Goal: Book appointment/travel/reservation

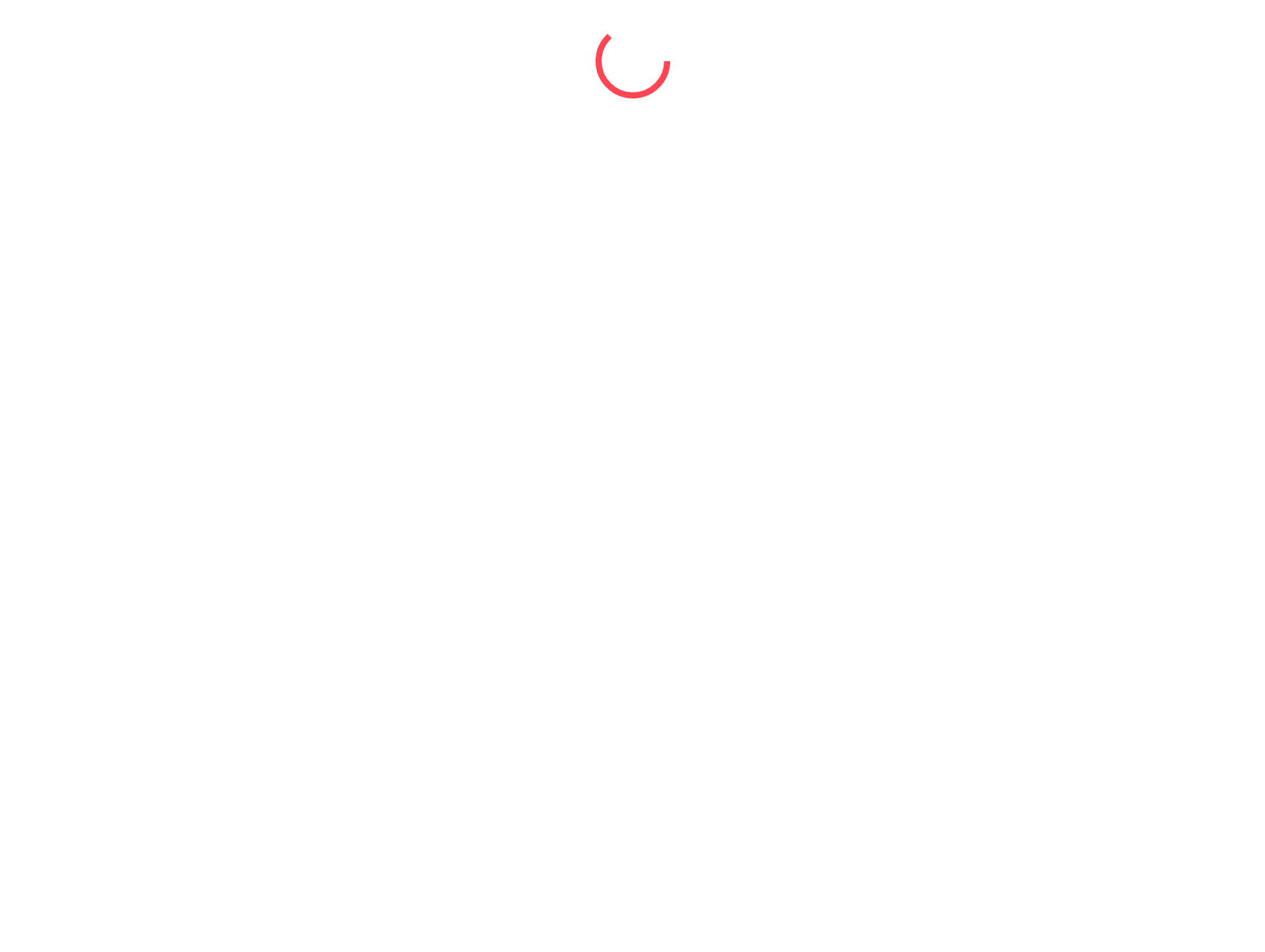
select select "*"
select select "****"
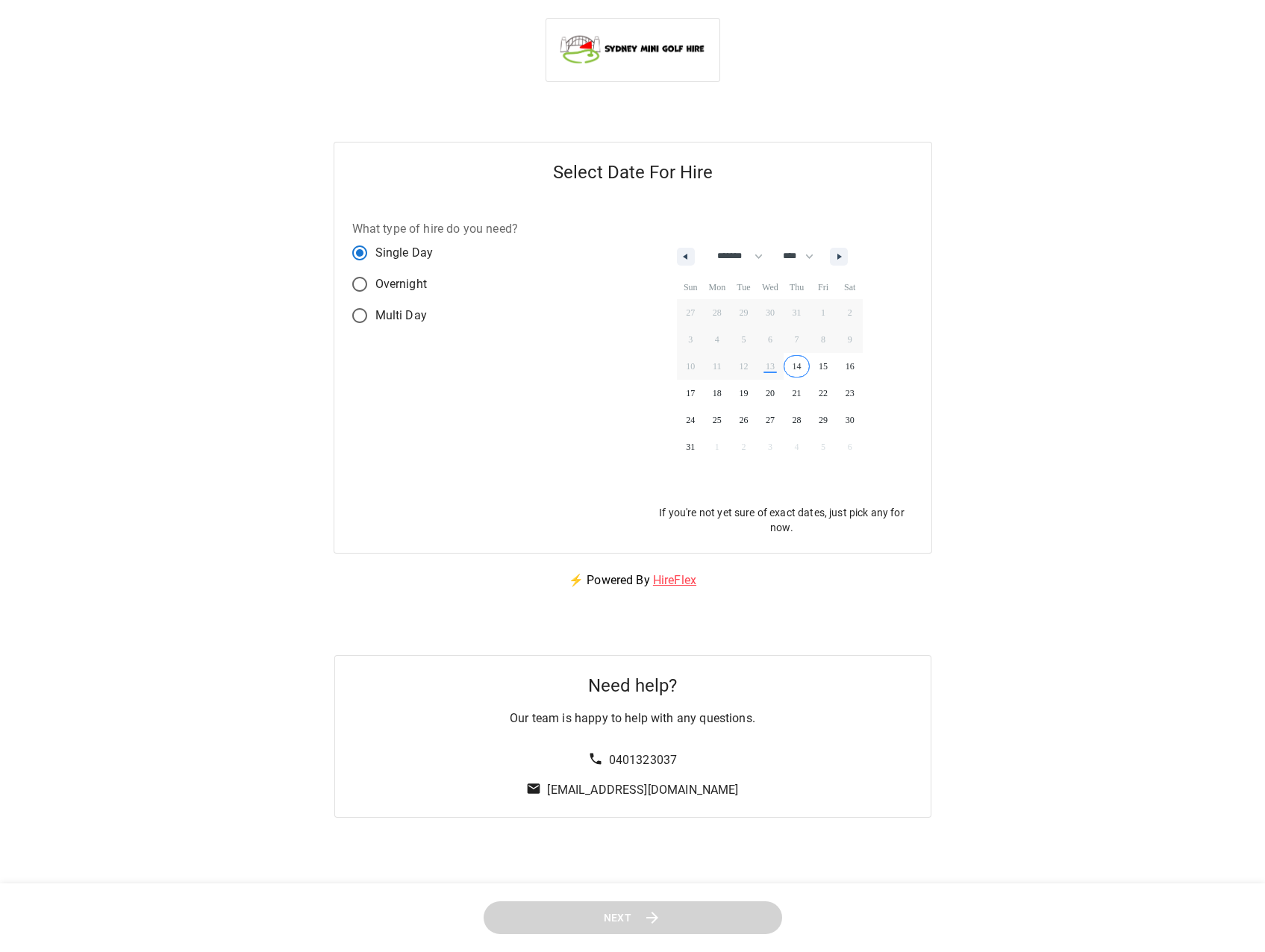
click at [802, 369] on span "14" at bounding box center [796, 366] width 27 height 19
click at [688, 918] on button "Next" at bounding box center [632, 918] width 304 height 34
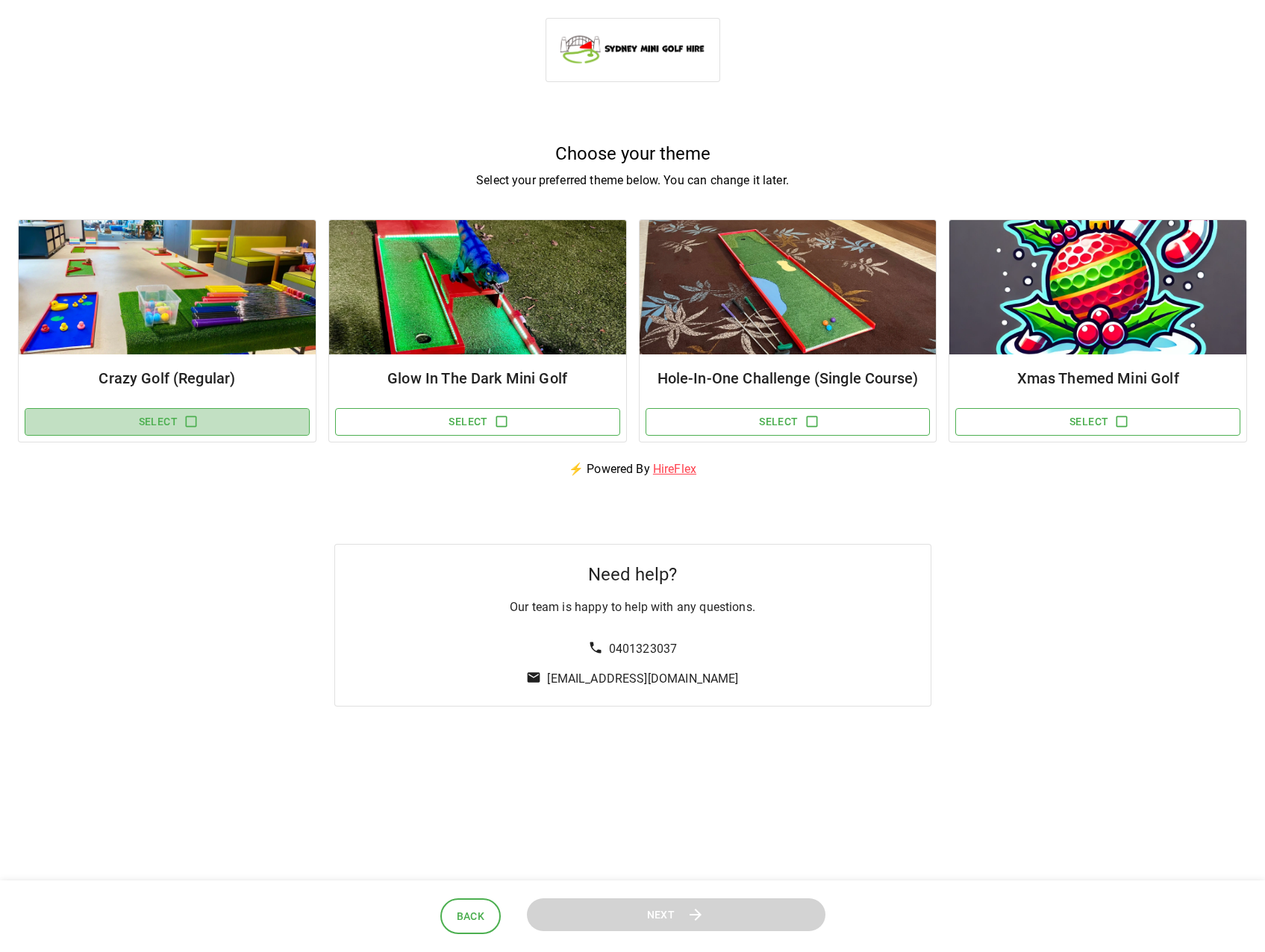
click at [196, 427] on icon "button" at bounding box center [191, 421] width 15 height 15
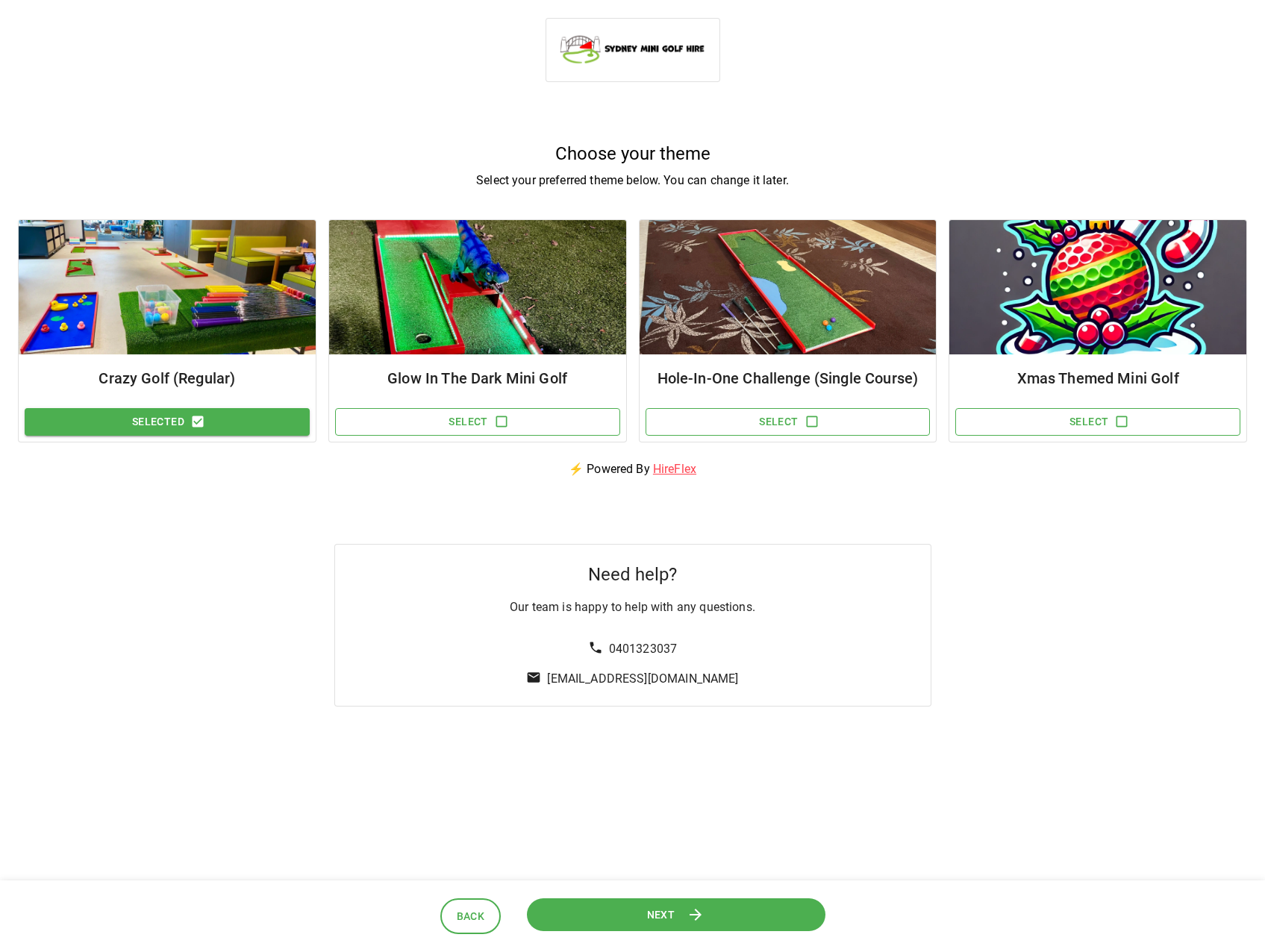
click at [686, 920] on button "Next" at bounding box center [675, 914] width 313 height 35
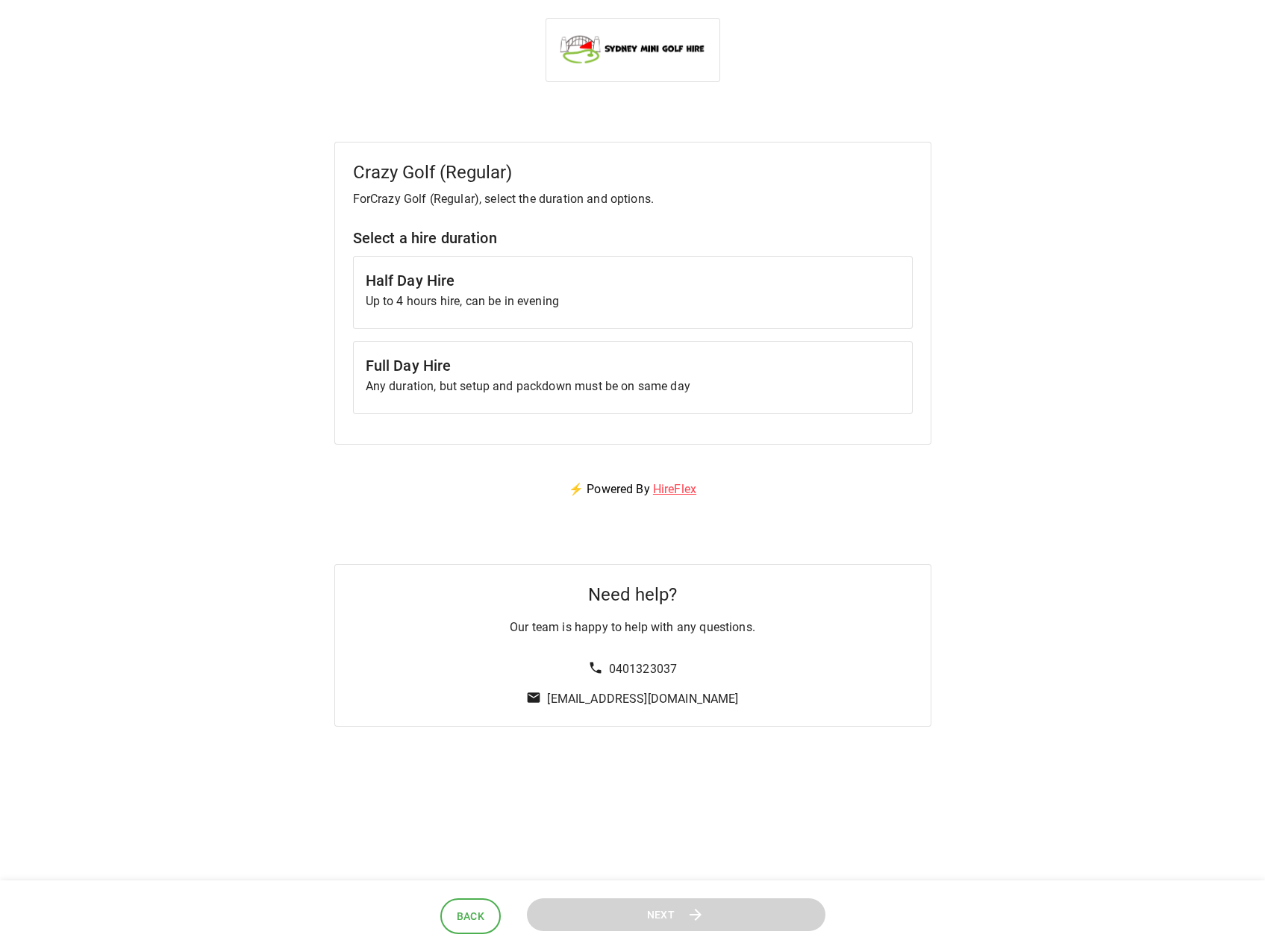
click at [492, 295] on p "Up to 4 hours hire, can be in evening" at bounding box center [632, 301] width 534 height 18
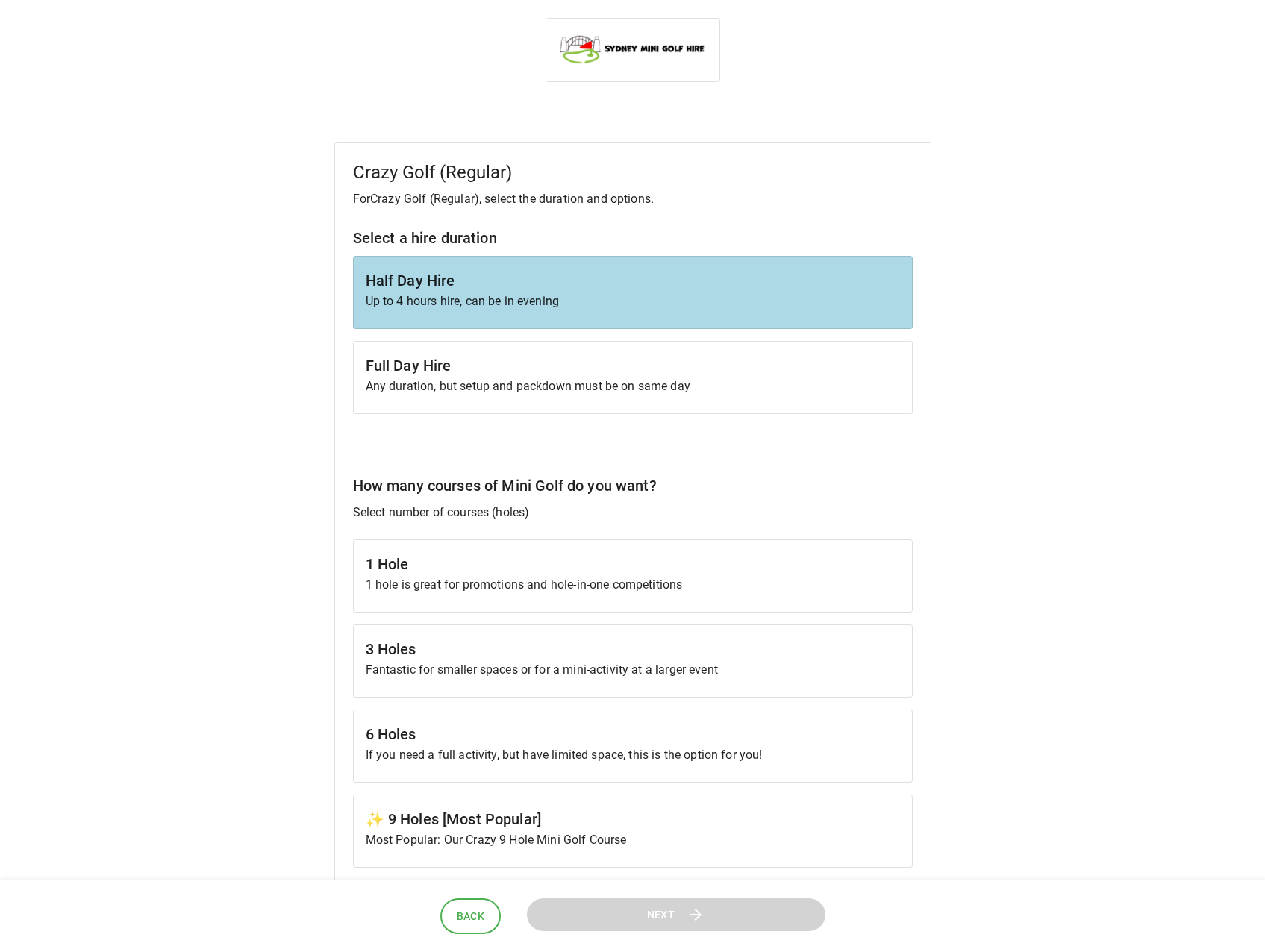
click at [484, 823] on h6 "✨ 9 Holes [Most Popular]" at bounding box center [632, 819] width 534 height 24
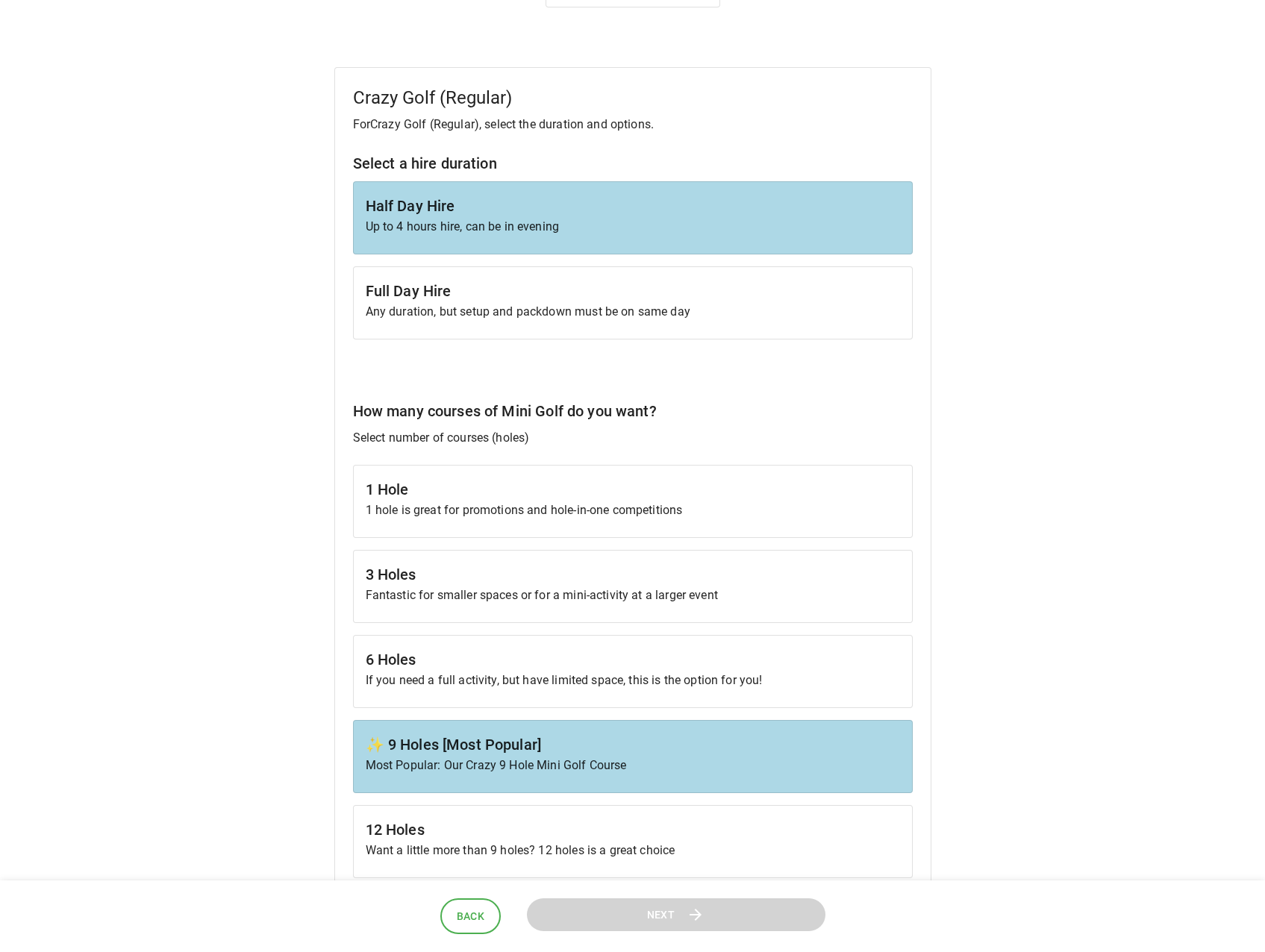
scroll to position [448, 0]
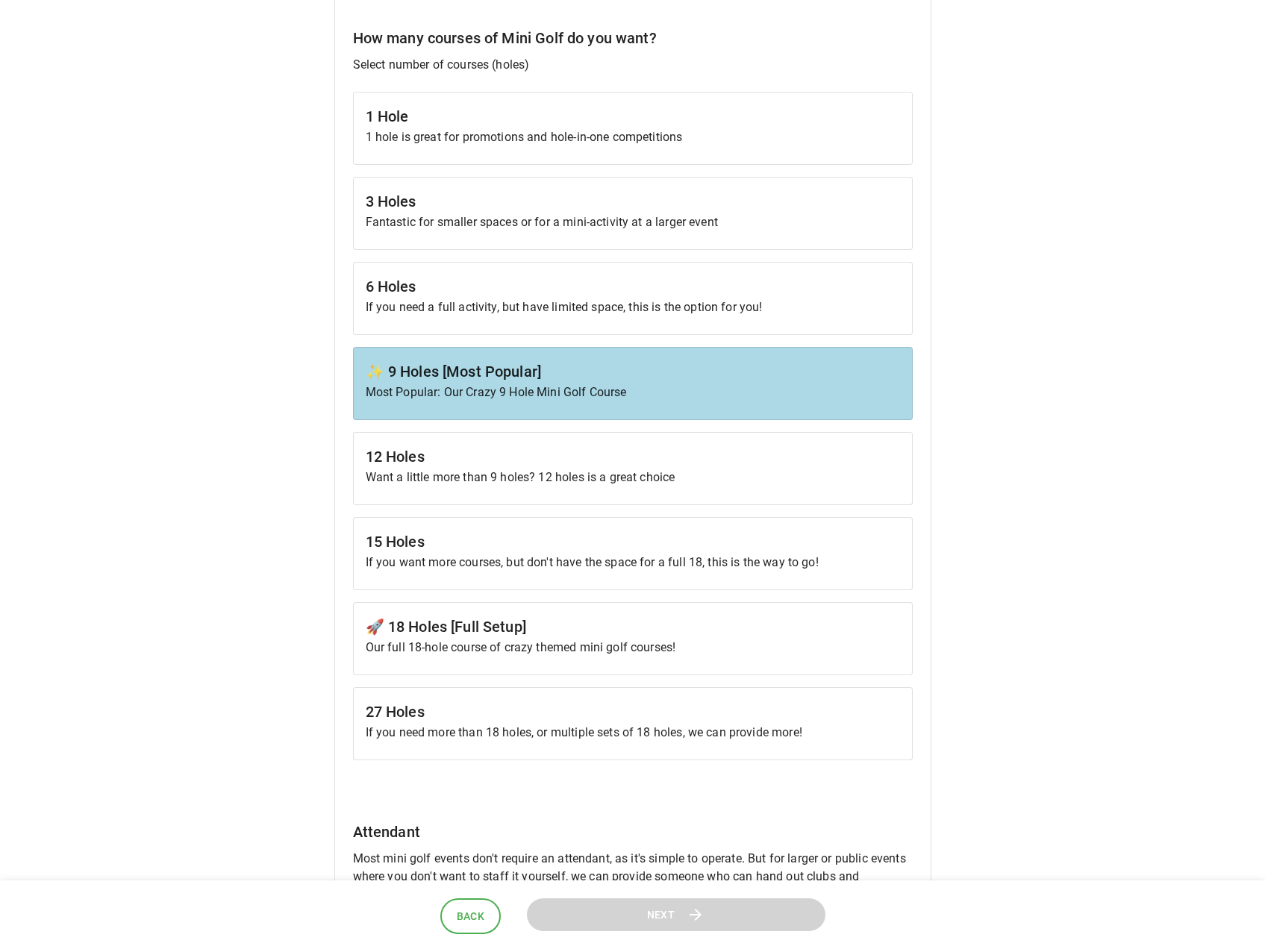
click at [496, 377] on h6 "✨ 9 Holes [Most Popular]" at bounding box center [632, 371] width 534 height 24
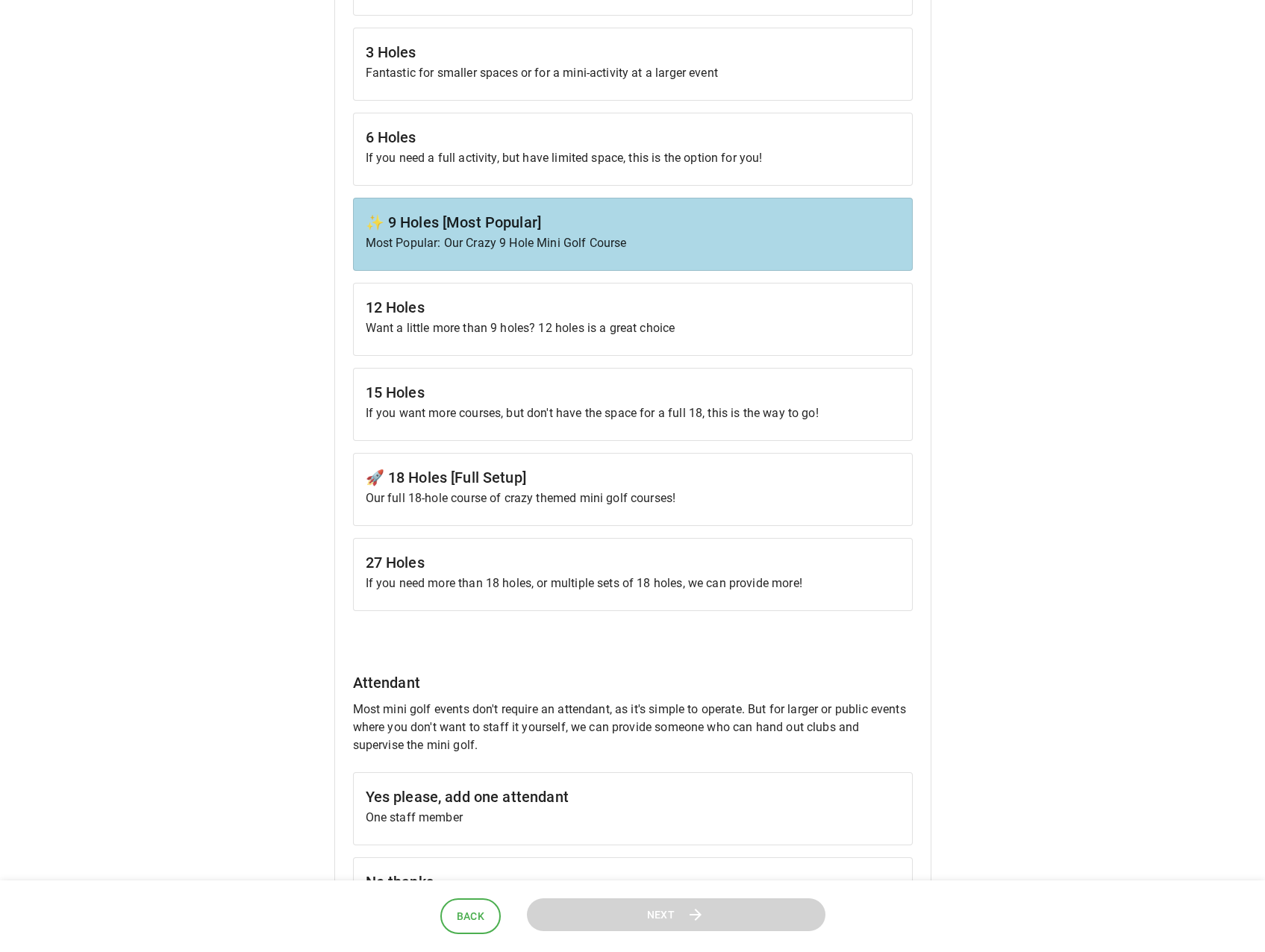
scroll to position [821, 0]
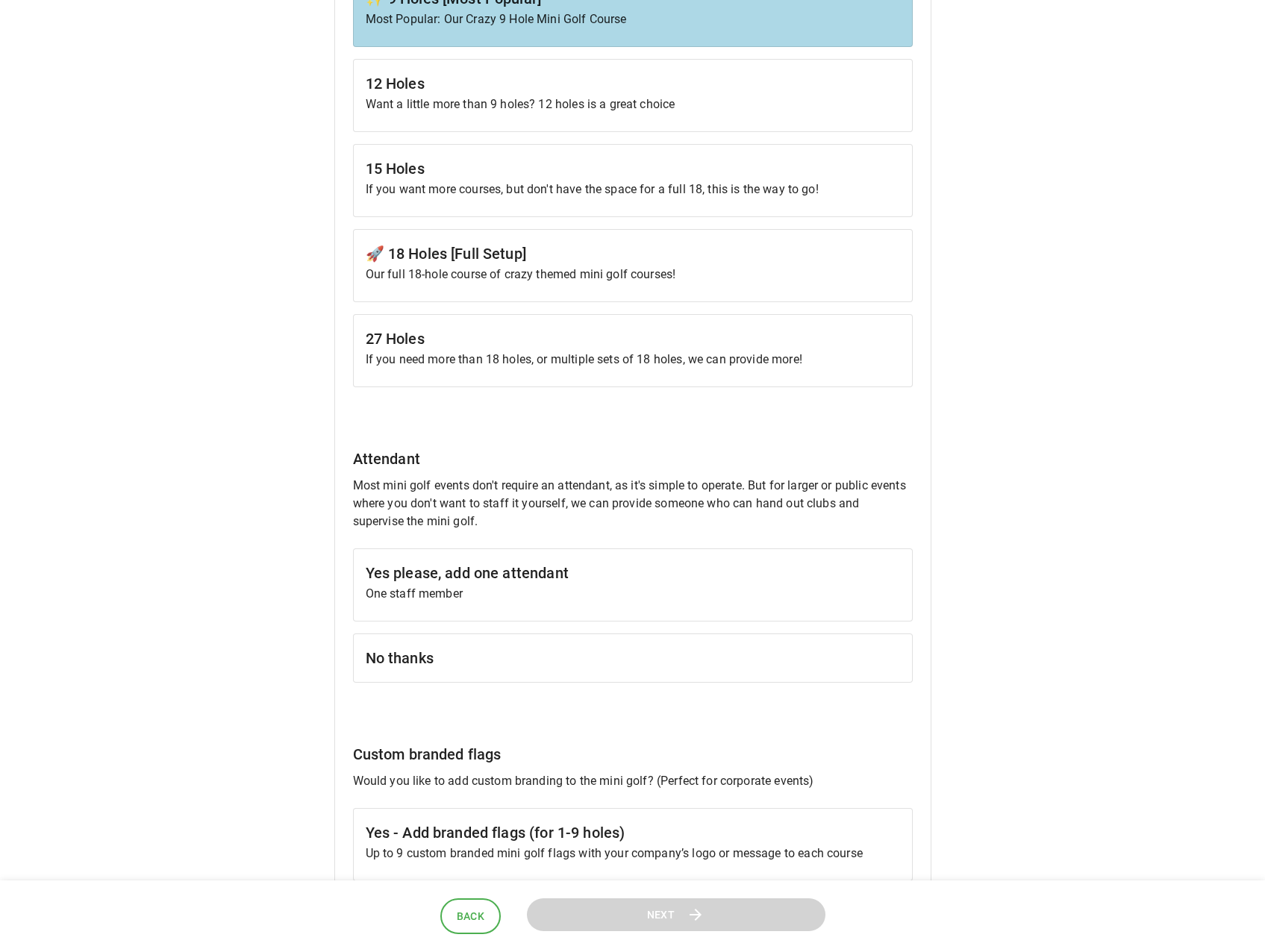
click at [535, 669] on h6 "No thanks" at bounding box center [632, 658] width 534 height 24
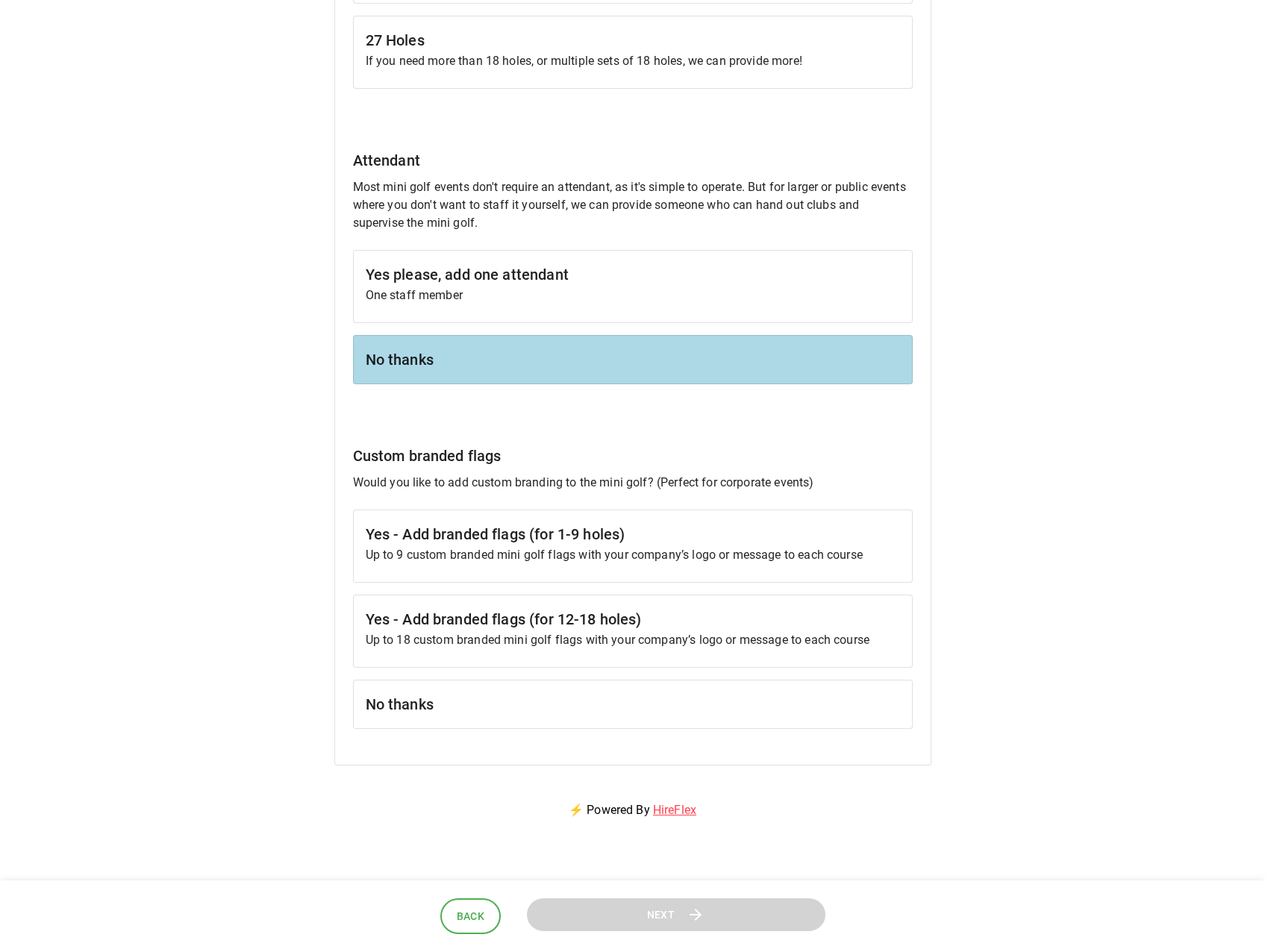
scroll to position [1194, 0]
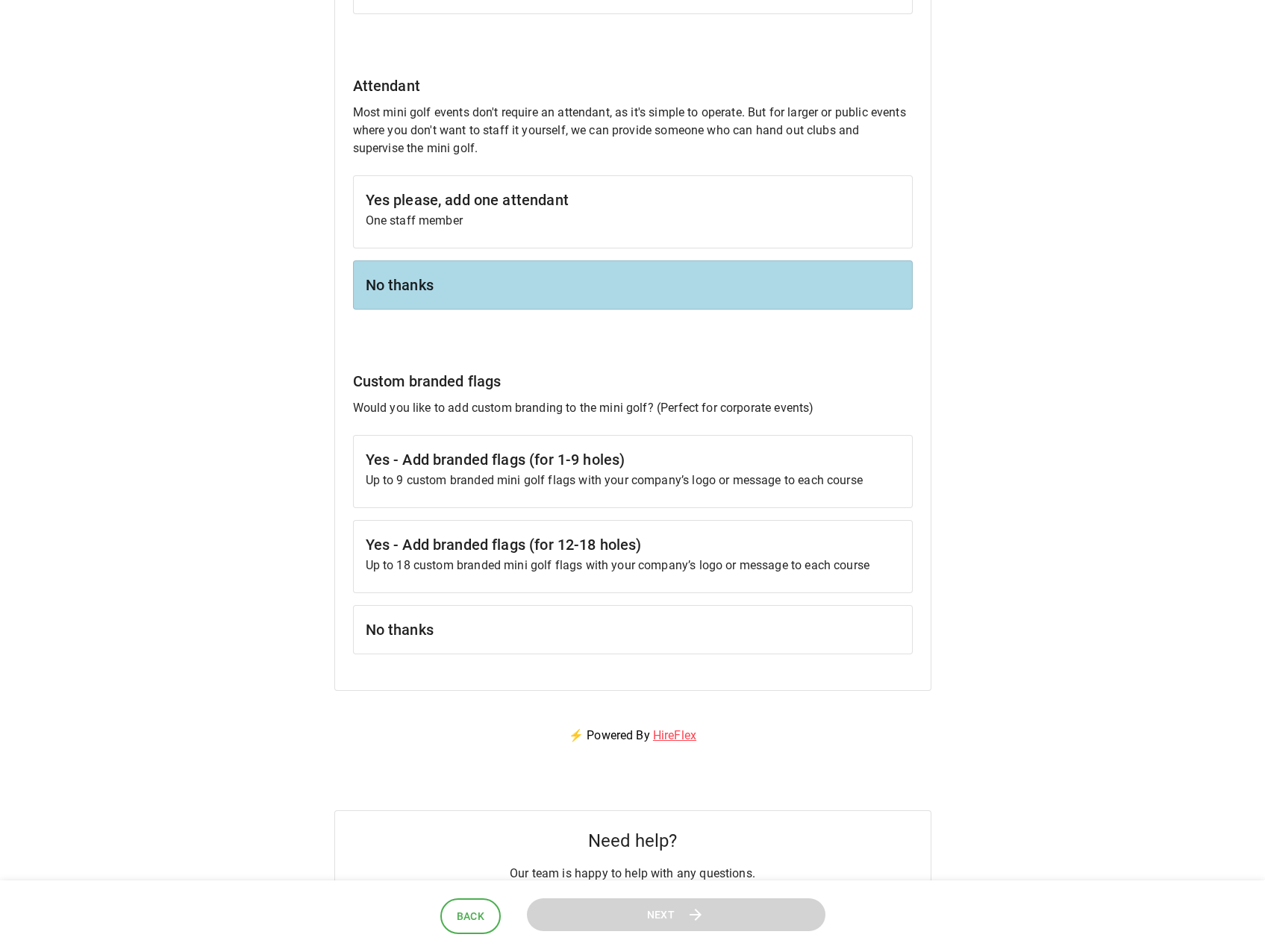
click at [459, 628] on h6 "No thanks" at bounding box center [632, 630] width 534 height 24
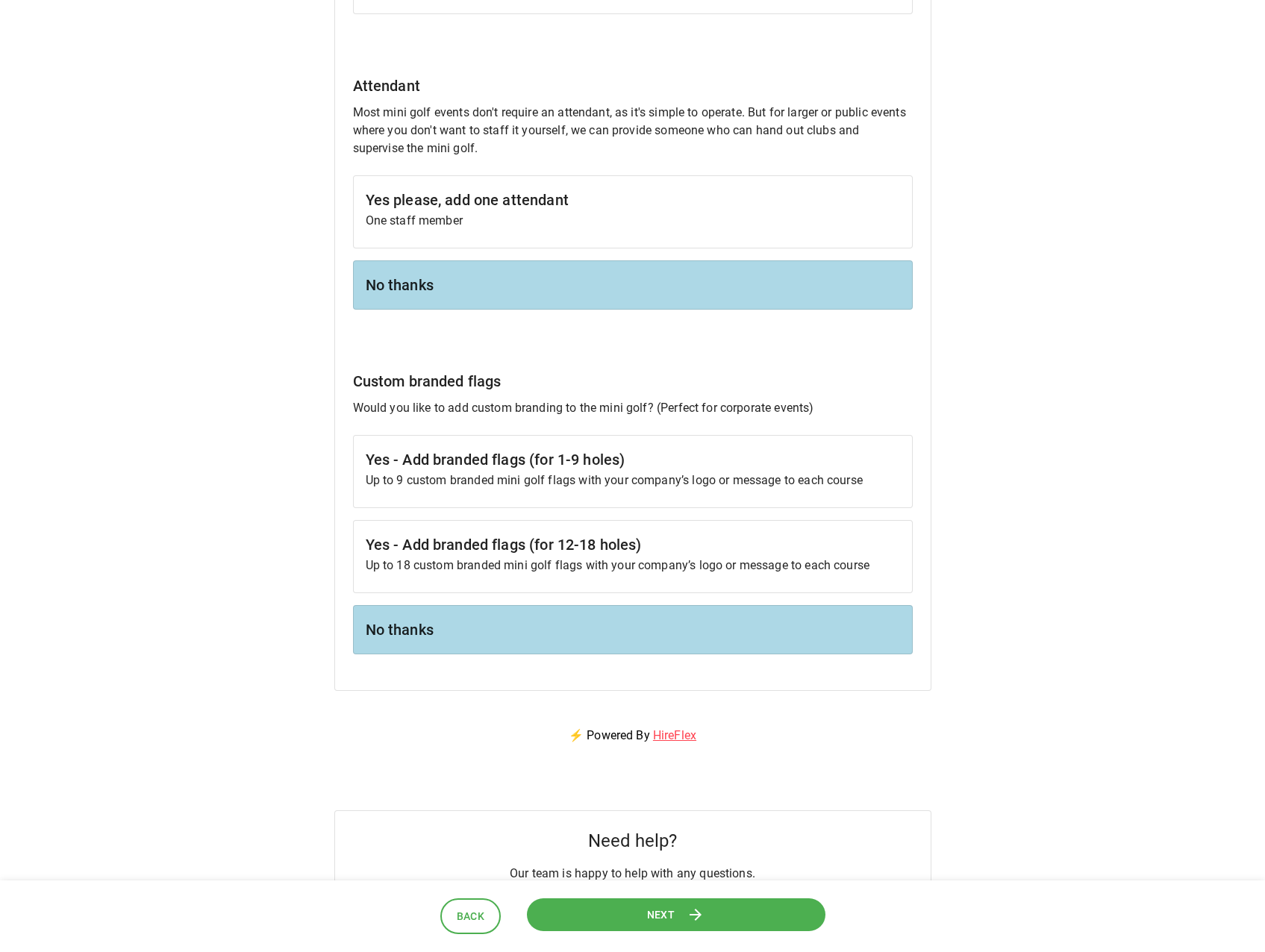
click at [650, 914] on span "Next" at bounding box center [660, 914] width 28 height 18
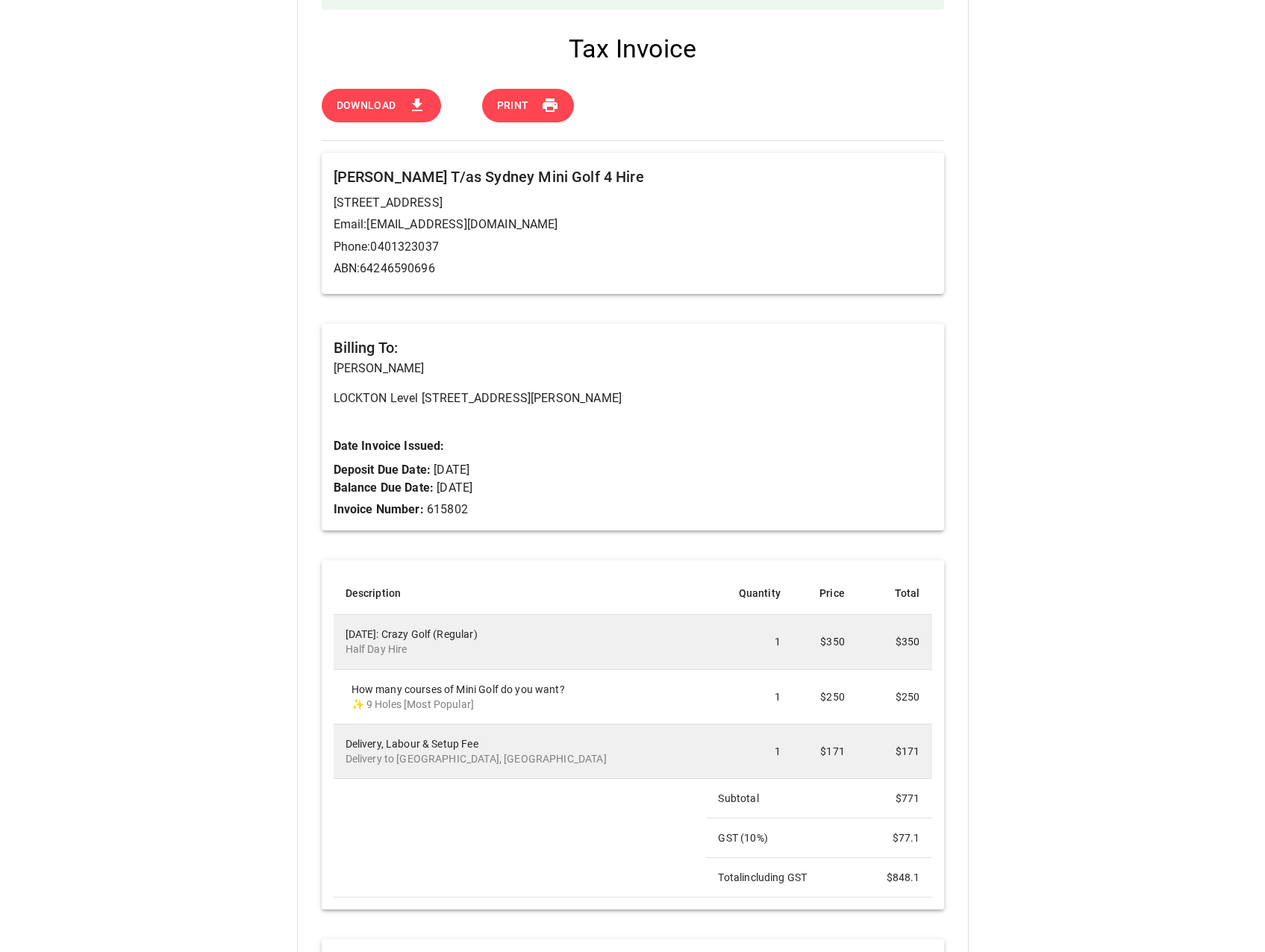
scroll to position [448, 0]
